Goal: Entertainment & Leisure: Consume media (video, audio)

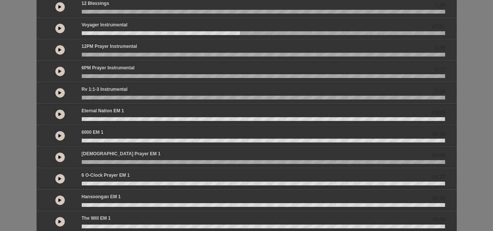
click at [60, 30] on icon at bounding box center [60, 28] width 3 height 4
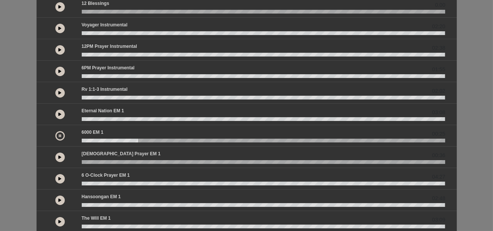
click at [58, 139] on button at bounding box center [59, 135] width 9 height 9
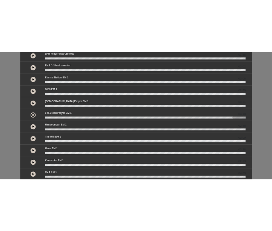
scroll to position [137, 0]
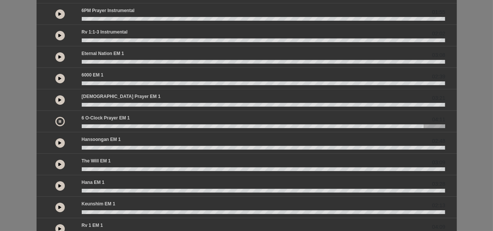
click at [59, 59] on icon at bounding box center [60, 57] width 3 height 4
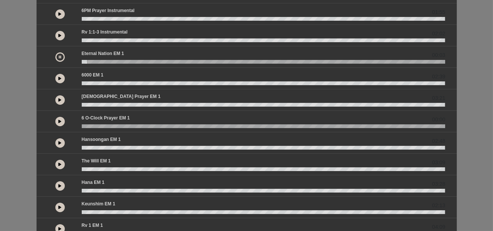
click at [59, 59] on icon at bounding box center [60, 57] width 2 height 4
click at [59, 59] on icon at bounding box center [60, 57] width 3 height 4
click at [5, 120] on div "English by 0.00 0.00 02:20" at bounding box center [246, 86] width 493 height 435
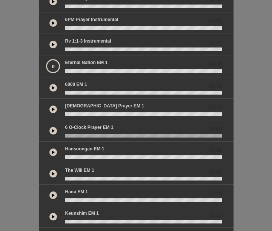
click at [52, 73] on button at bounding box center [53, 66] width 14 height 14
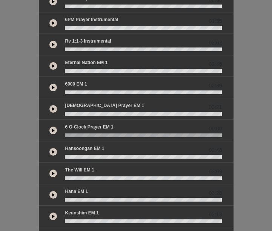
click at [53, 132] on icon at bounding box center [53, 131] width 3 height 4
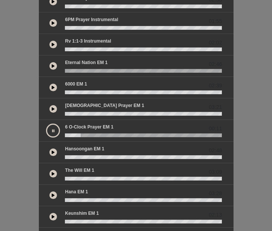
click at [53, 138] on button at bounding box center [53, 131] width 14 height 14
